Goal: Find specific page/section: Find specific page/section

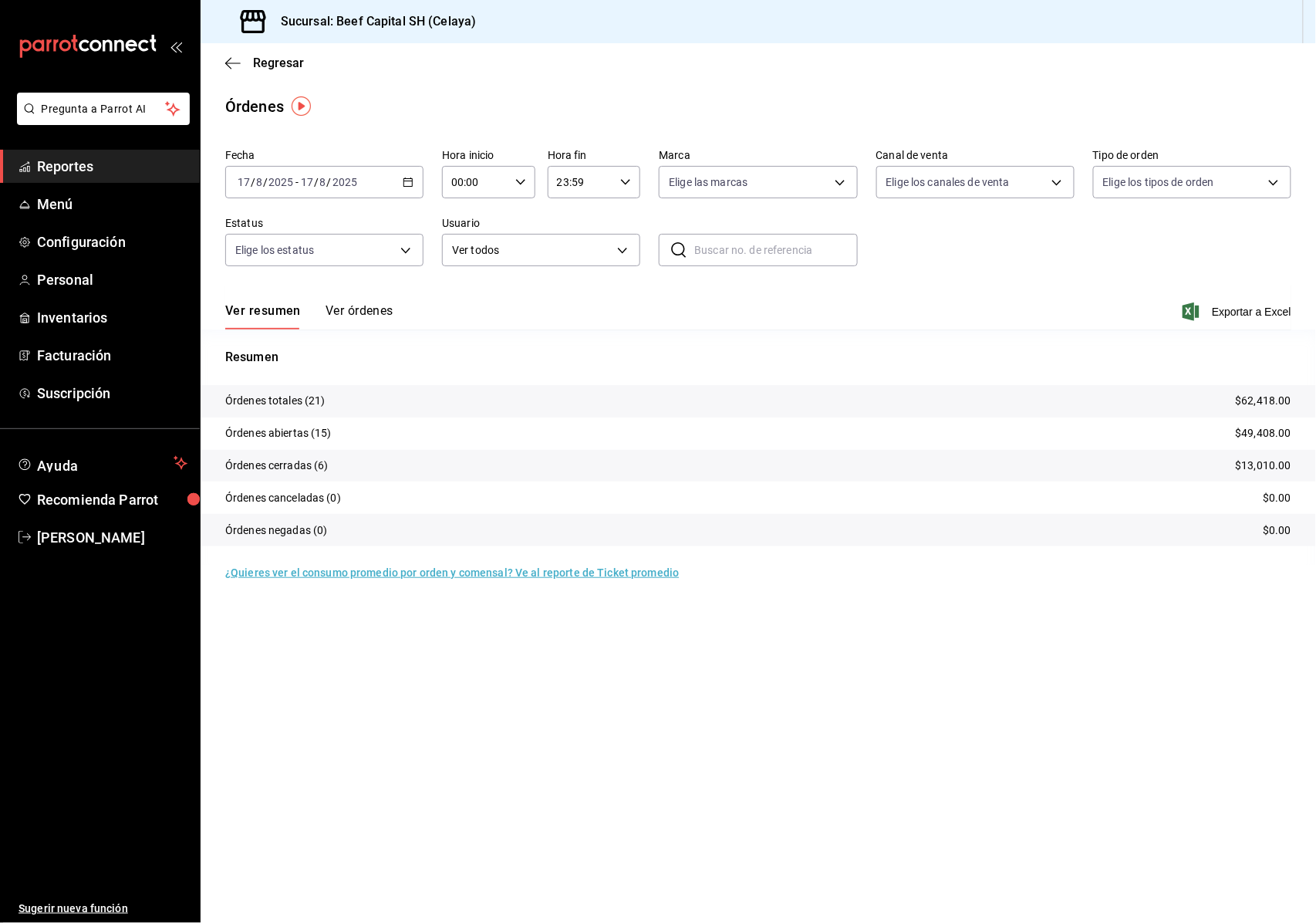
click at [97, 182] on link "Reportes" at bounding box center [99, 166] width 199 height 33
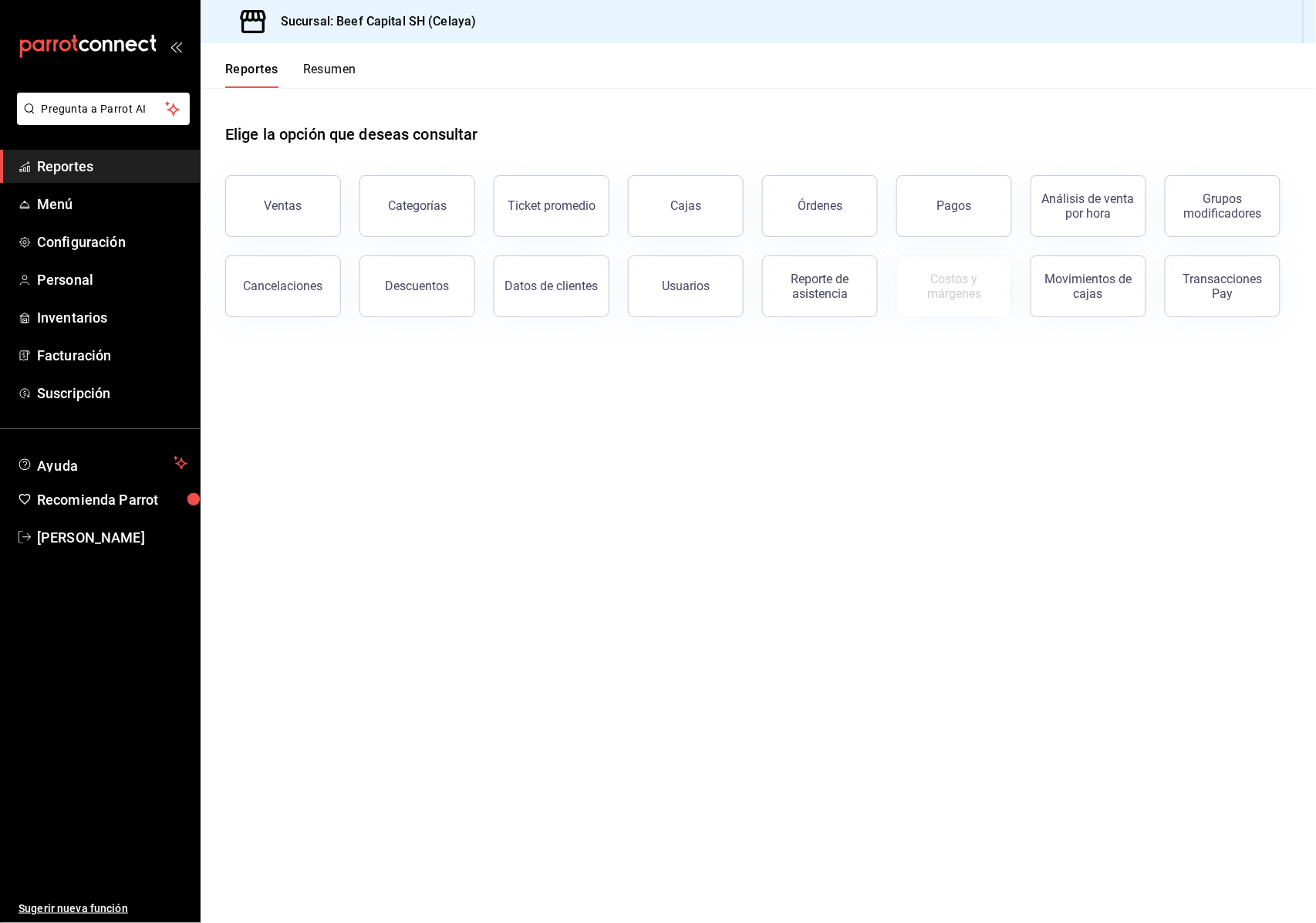
click at [1038, 652] on main "Elige la opción que deseas consultar Ventas Categorías Ticket promedio Cajas Ór…" at bounding box center [758, 506] width 1115 height 835
click at [972, 856] on main "Elige la opción que deseas consultar Ventas Categorías Ticket promedio Cajas Ór…" at bounding box center [758, 506] width 1115 height 835
click at [834, 208] on div "Órdenes" at bounding box center [819, 205] width 45 height 15
